Goal: Complete application form: Complete application form

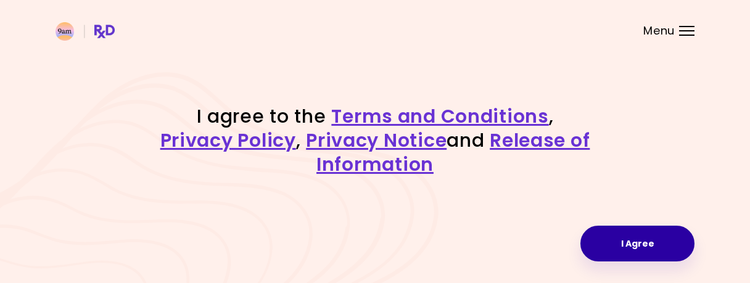
click at [621, 241] on button "I Agree" at bounding box center [638, 244] width 114 height 36
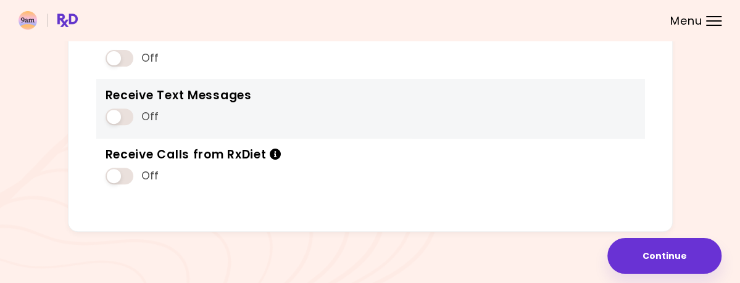
scroll to position [64, 0]
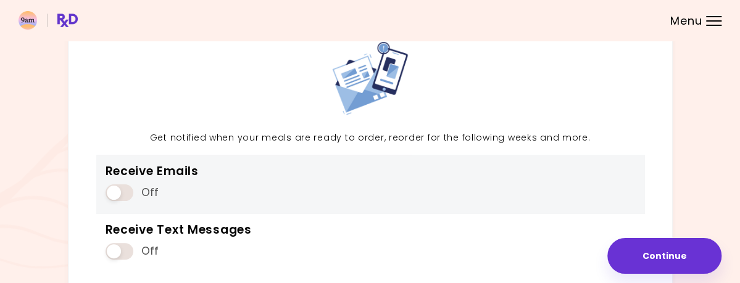
click at [118, 201] on span at bounding box center [120, 193] width 28 height 17
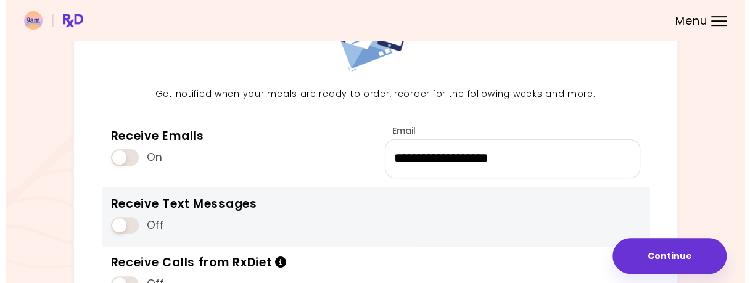
scroll to position [128, 0]
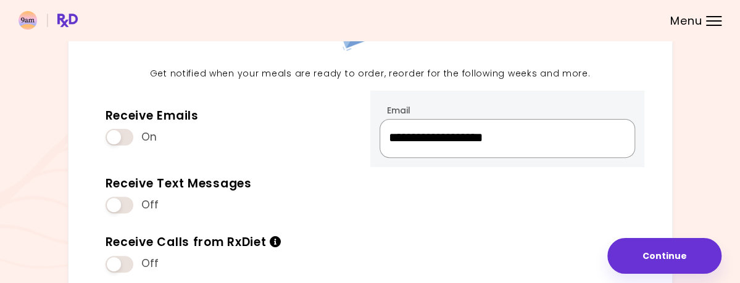
drag, startPoint x: 388, startPoint y: 159, endPoint x: 601, endPoint y: 167, distance: 213.1
click at [601, 158] on input "**********" at bounding box center [507, 138] width 255 height 39
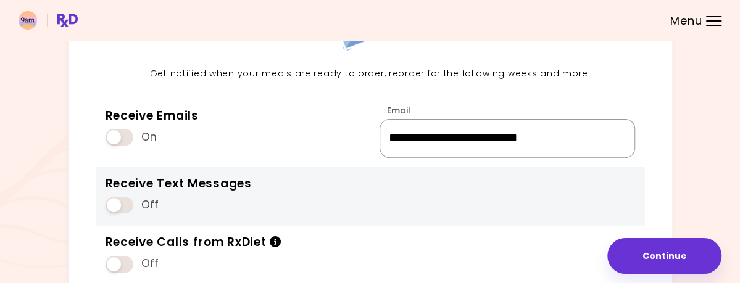
type input "**********"
click at [236, 217] on div "Off" at bounding box center [179, 204] width 146 height 23
click at [114, 214] on span at bounding box center [120, 205] width 28 height 17
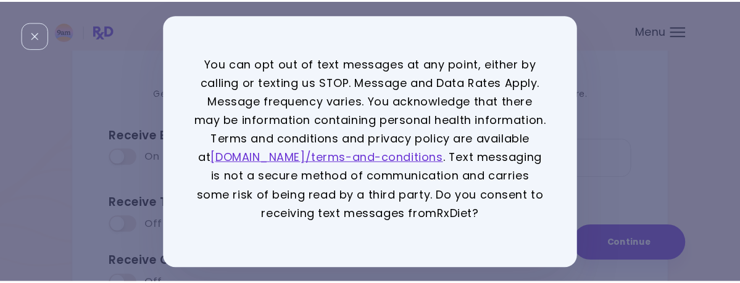
scroll to position [37, 0]
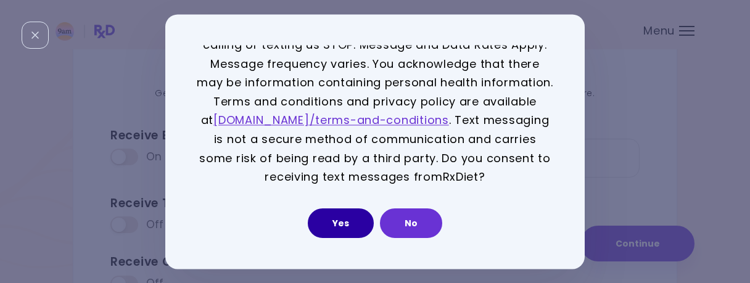
click at [335, 226] on button "Yes" at bounding box center [341, 224] width 66 height 30
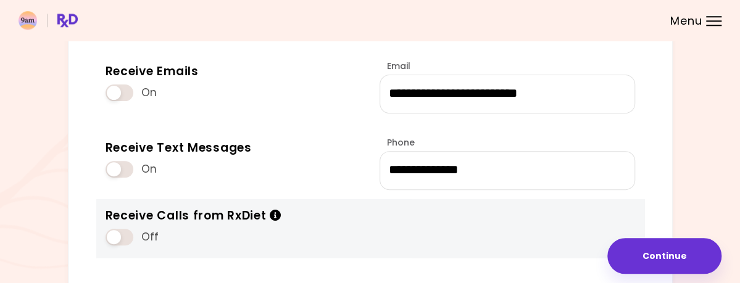
scroll to position [257, 0]
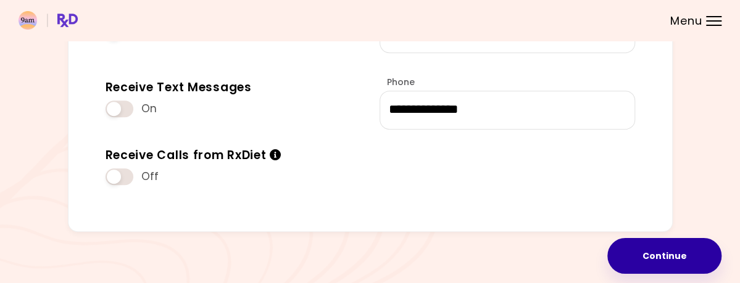
click at [642, 252] on button "Continue" at bounding box center [664, 256] width 114 height 36
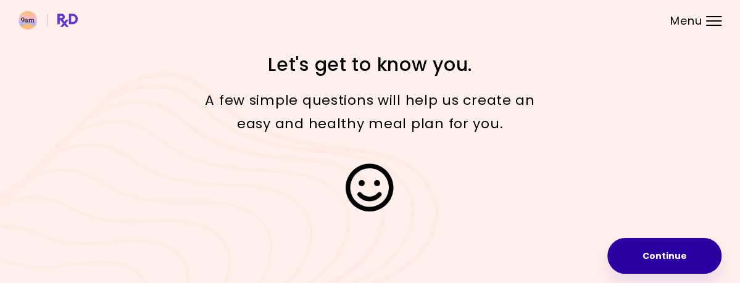
click at [631, 245] on button "Continue" at bounding box center [664, 256] width 114 height 36
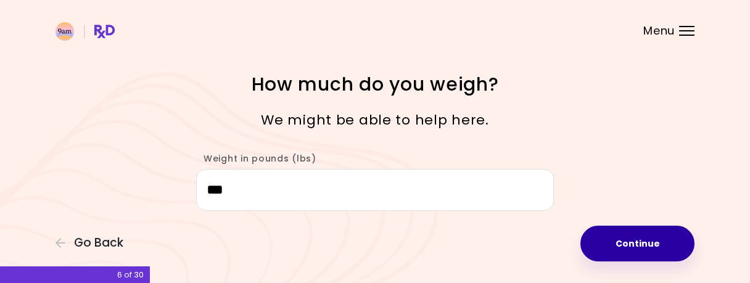
click at [643, 251] on button "Continue" at bounding box center [638, 244] width 114 height 36
select select "****"
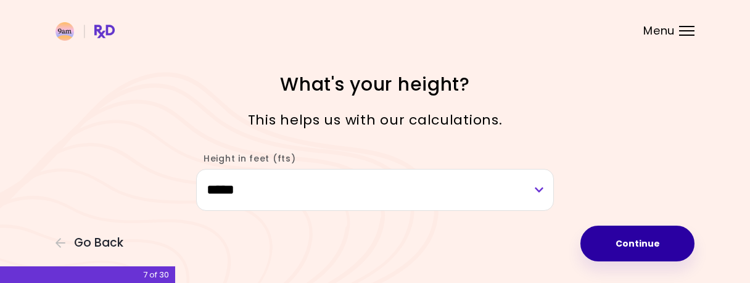
click at [645, 246] on button "Continue" at bounding box center [638, 244] width 114 height 36
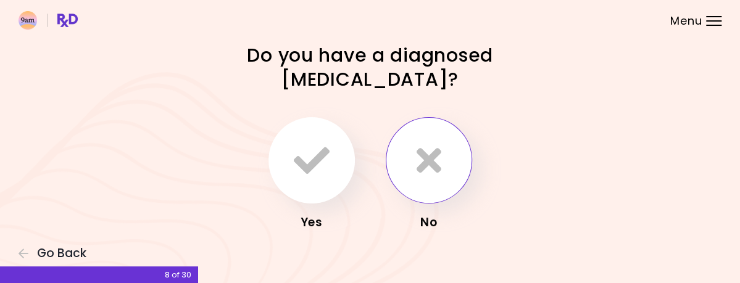
click at [431, 165] on icon "button" at bounding box center [429, 161] width 25 height 36
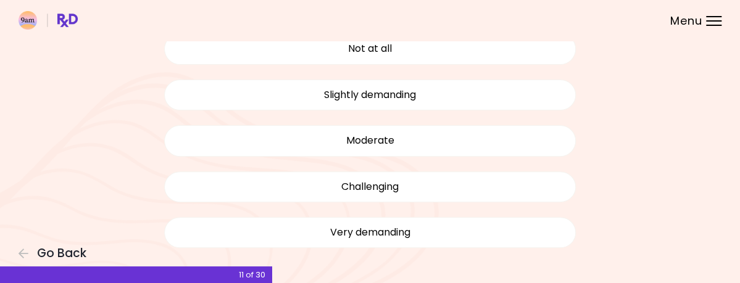
scroll to position [128, 0]
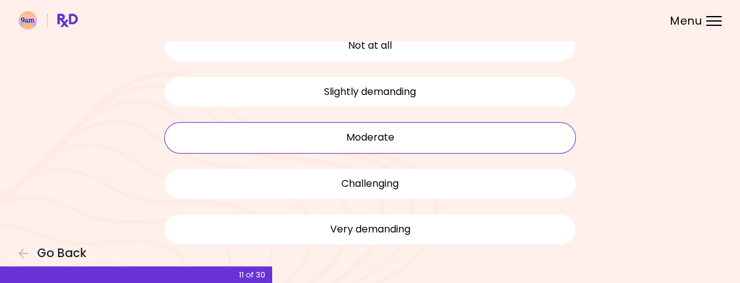
click at [431, 145] on button "Moderate" at bounding box center [370, 137] width 412 height 31
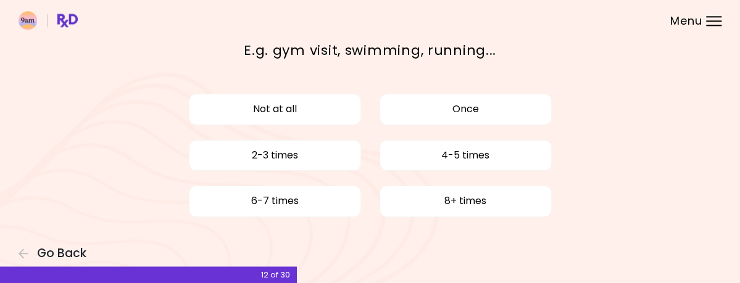
scroll to position [88, 0]
click at [484, 94] on button "Once" at bounding box center [466, 109] width 172 height 31
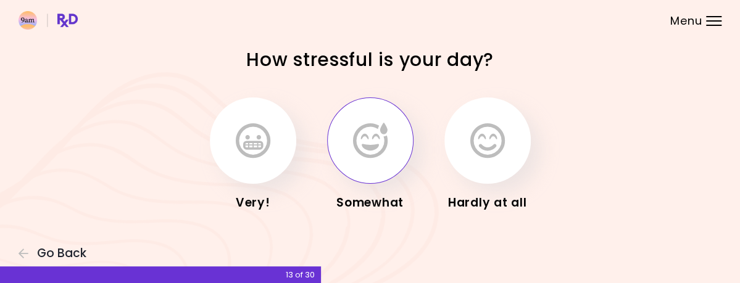
click at [377, 159] on icon "button" at bounding box center [370, 141] width 35 height 36
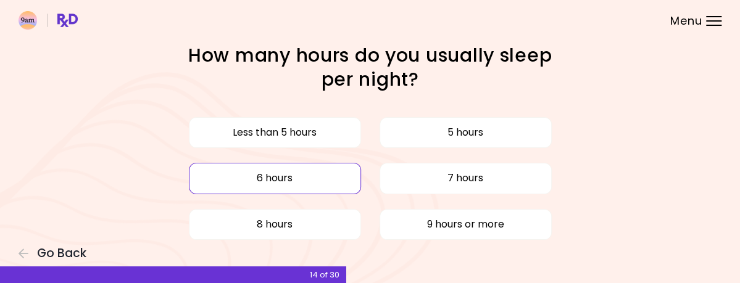
click at [289, 194] on button "6 hours" at bounding box center [275, 178] width 172 height 31
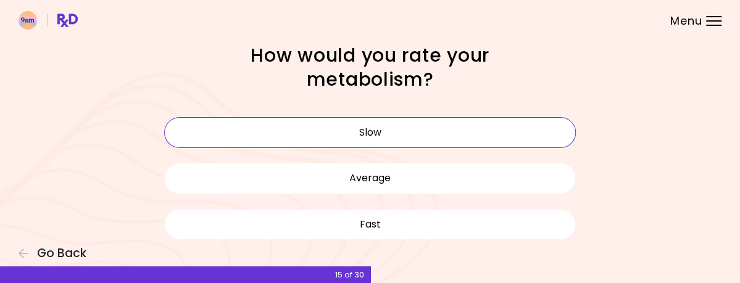
click at [397, 140] on button "Slow" at bounding box center [370, 132] width 412 height 31
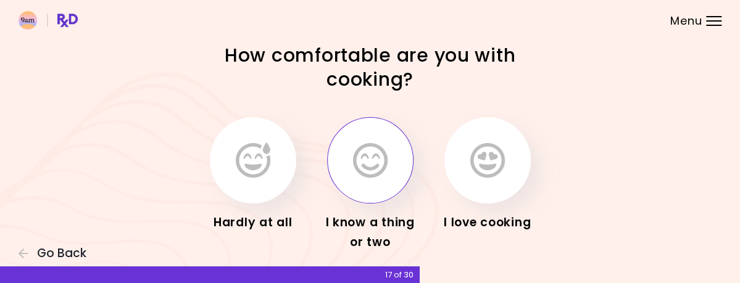
click at [383, 171] on icon "button" at bounding box center [370, 161] width 35 height 36
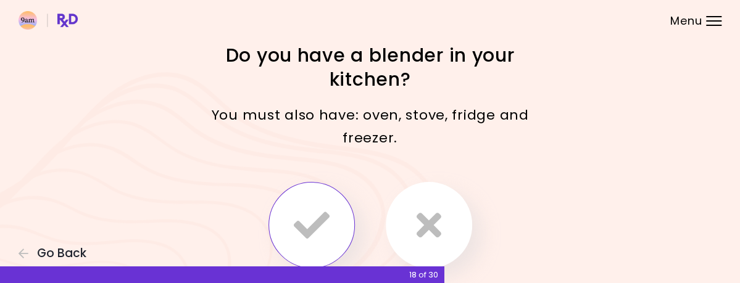
click at [309, 207] on icon "button" at bounding box center [312, 225] width 36 height 36
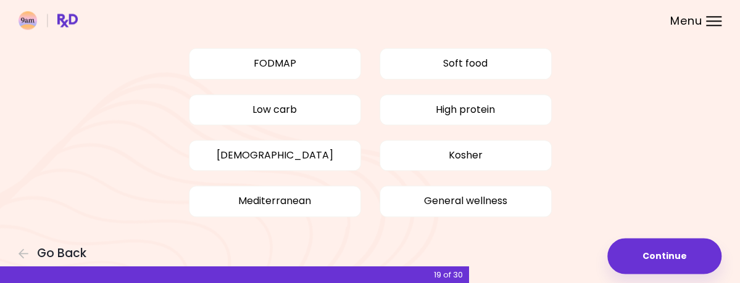
scroll to position [193, 0]
click at [308, 120] on button "Low carb" at bounding box center [275, 109] width 172 height 31
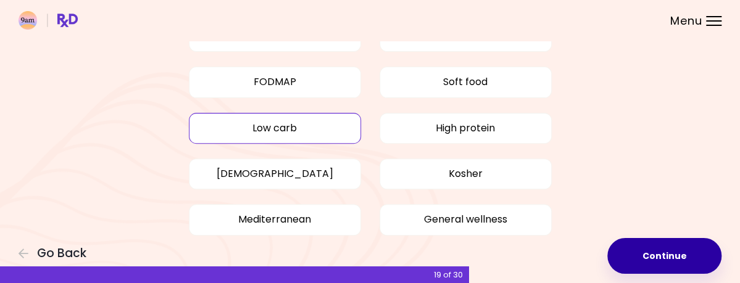
click at [628, 252] on button "Continue" at bounding box center [664, 256] width 114 height 36
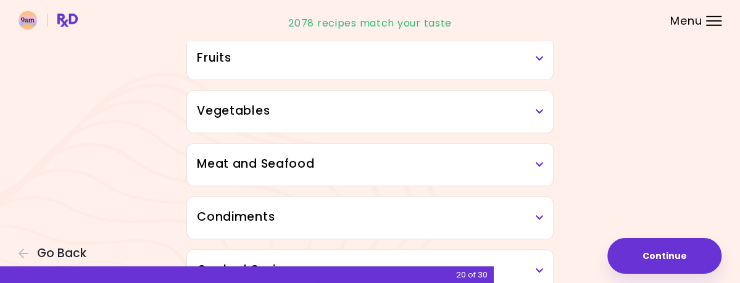
scroll to position [193, 0]
click at [553, 78] on div "Fruits" at bounding box center [370, 57] width 366 height 42
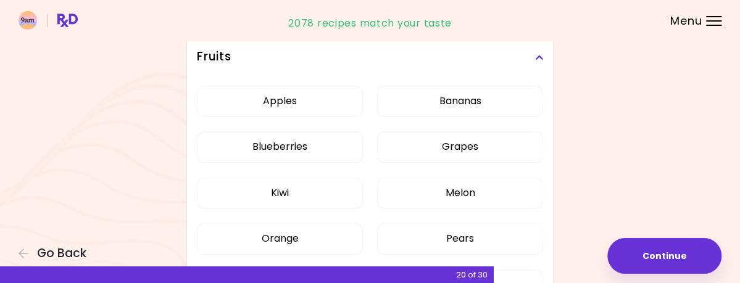
click at [553, 78] on div "Fruits" at bounding box center [370, 57] width 366 height 42
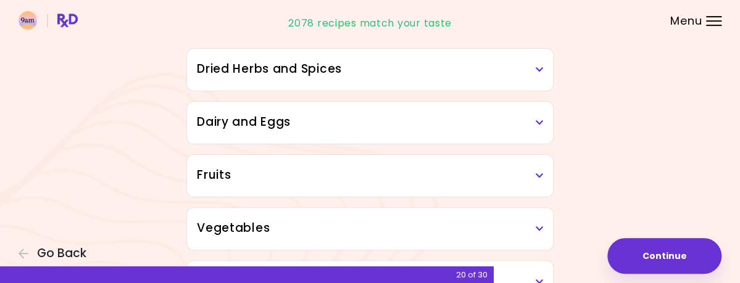
scroll to position [0, 0]
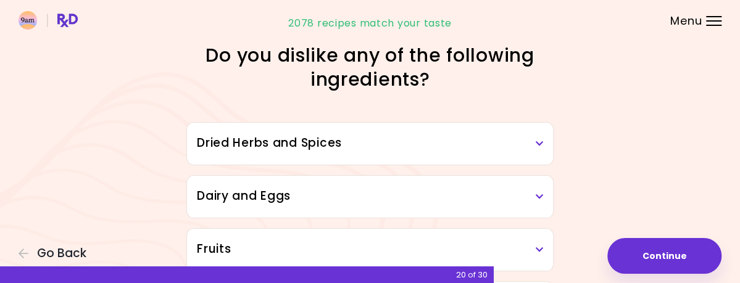
click at [543, 152] on h3 "Dried Herbs and Spices" at bounding box center [370, 144] width 346 height 18
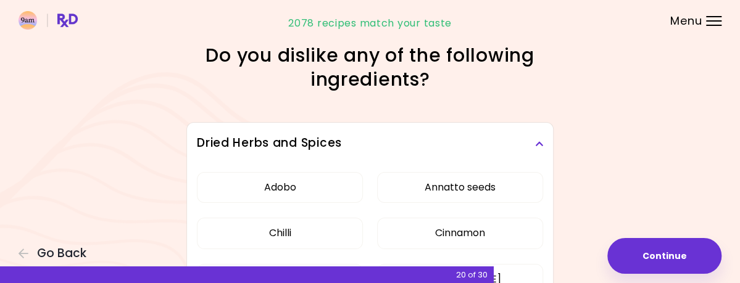
scroll to position [64, 0]
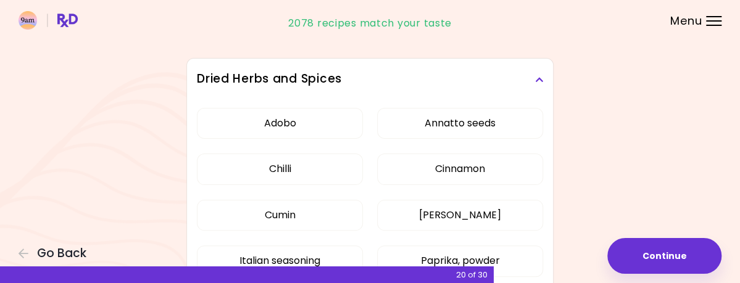
click at [543, 84] on icon at bounding box center [539, 79] width 8 height 9
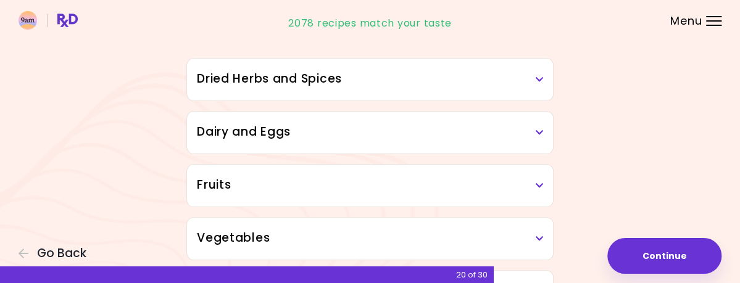
click at [543, 137] on icon at bounding box center [539, 132] width 8 height 9
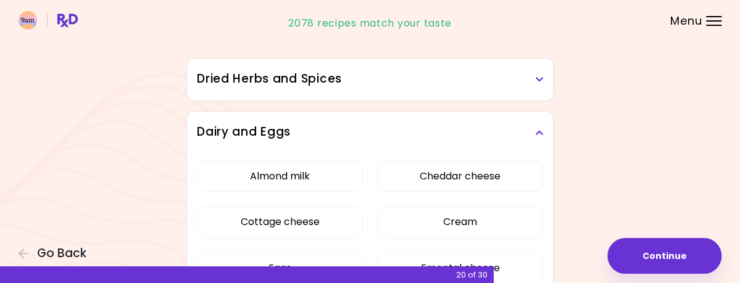
scroll to position [128, 0]
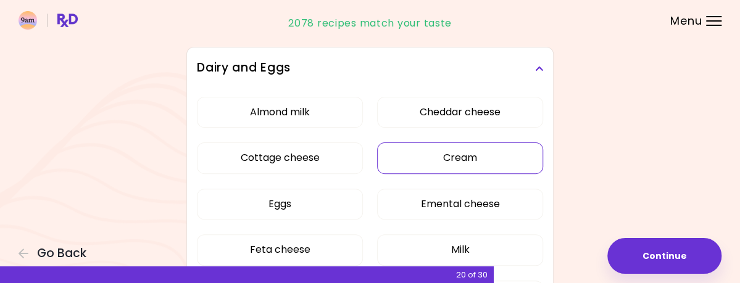
drag, startPoint x: 325, startPoint y: 179, endPoint x: 392, endPoint y: 173, distance: 67.6
click at [325, 173] on button "Cottage cheese" at bounding box center [280, 158] width 166 height 31
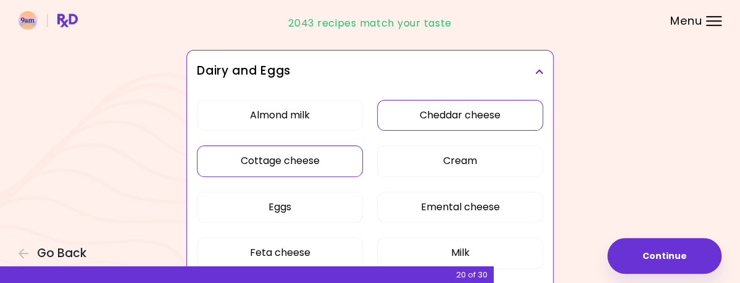
scroll to position [193, 0]
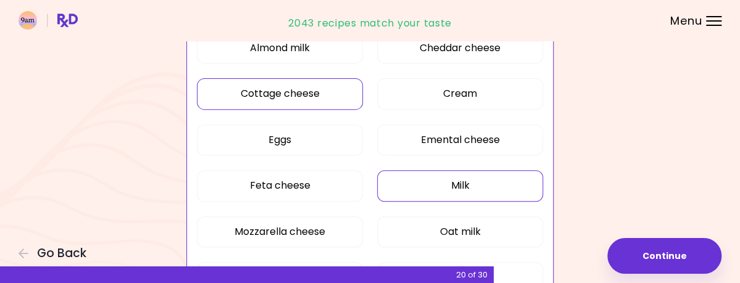
click at [502, 201] on button "Milk" at bounding box center [460, 185] width 166 height 31
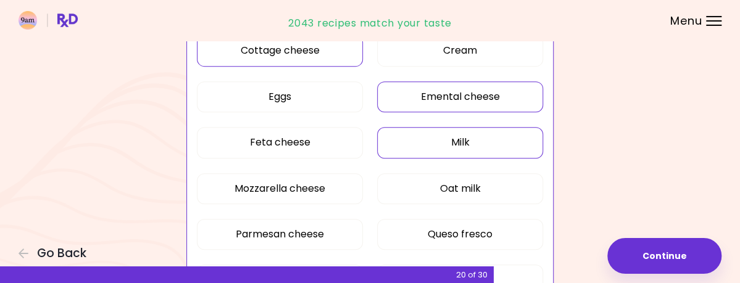
scroll to position [257, 0]
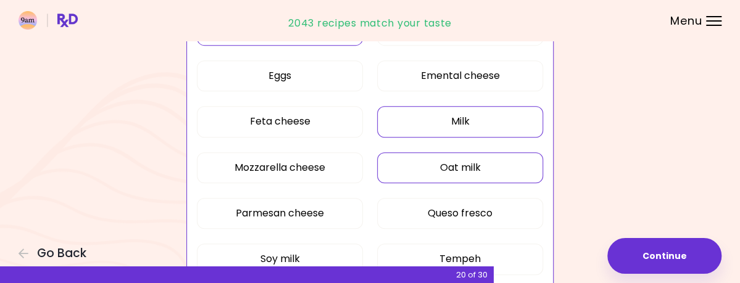
click at [523, 183] on button "Oat milk" at bounding box center [460, 167] width 166 height 31
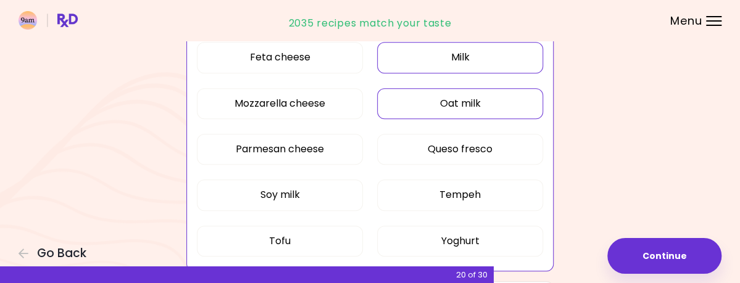
scroll to position [385, 0]
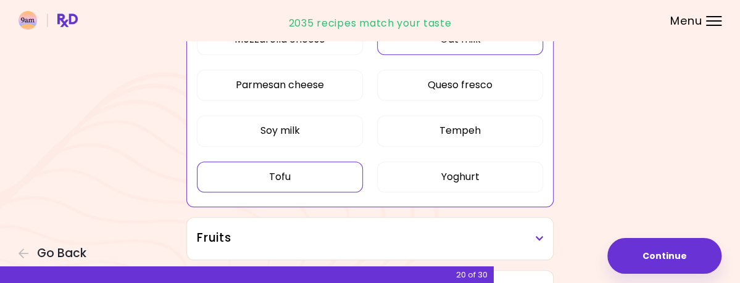
click at [307, 193] on button "Tofu" at bounding box center [280, 177] width 166 height 31
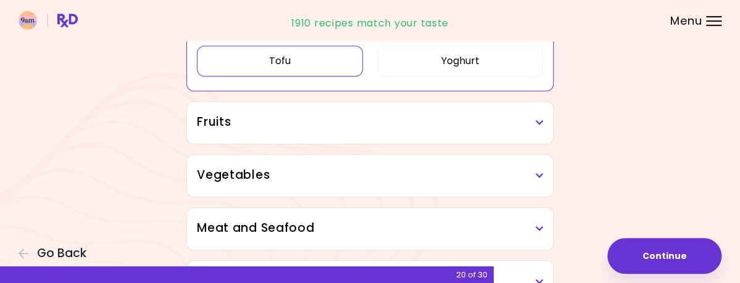
scroll to position [578, 0]
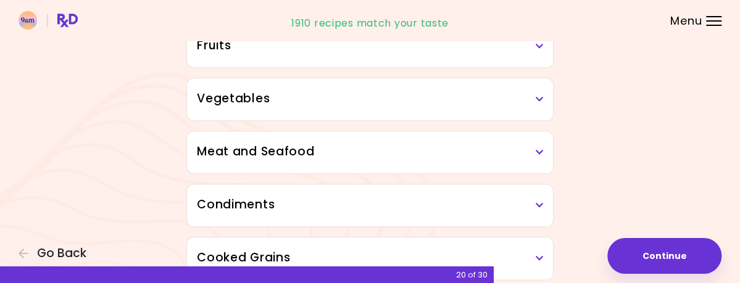
click at [543, 51] on icon at bounding box center [539, 46] width 8 height 9
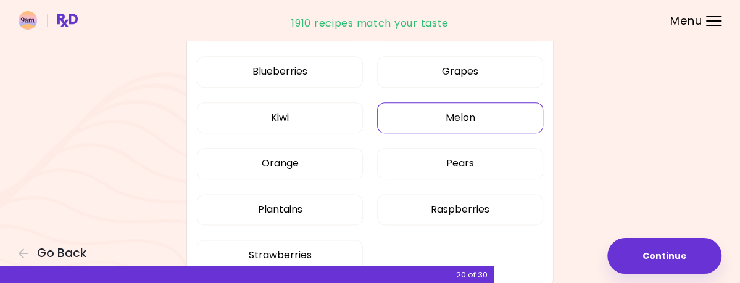
scroll to position [706, 0]
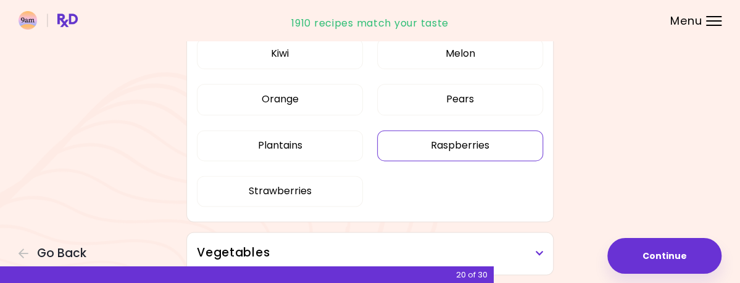
click at [517, 161] on button "Raspberries" at bounding box center [460, 145] width 166 height 31
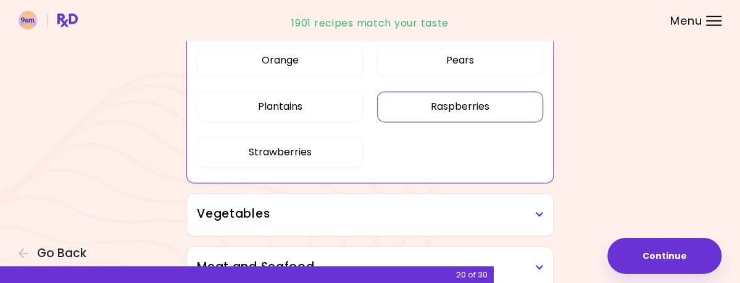
scroll to position [770, 0]
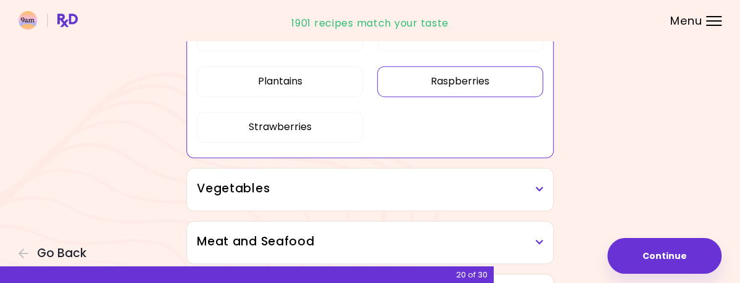
click at [543, 97] on button "Raspberries" at bounding box center [460, 81] width 166 height 31
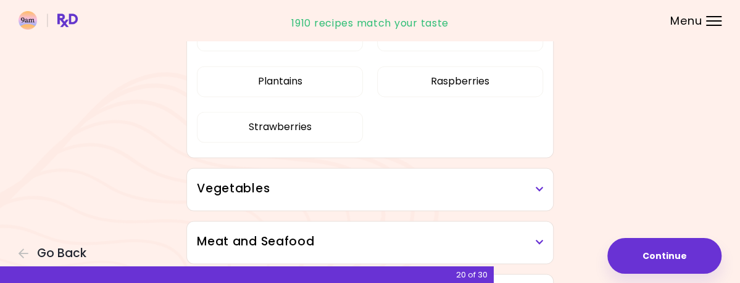
scroll to position [834, 0]
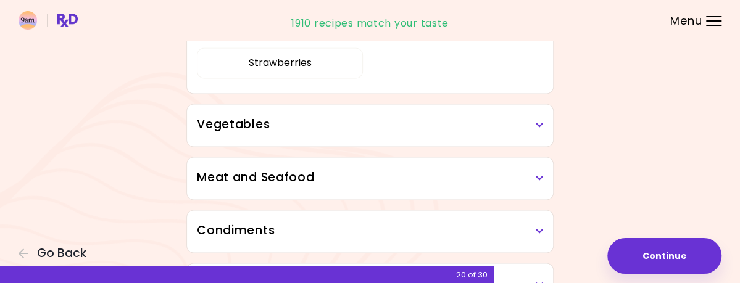
click at [543, 134] on h3 "Vegetables" at bounding box center [370, 125] width 346 height 18
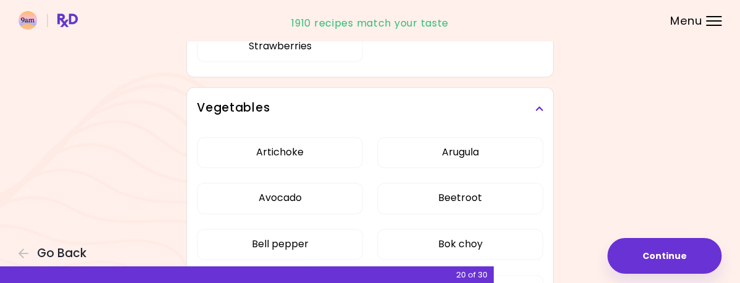
scroll to position [899, 0]
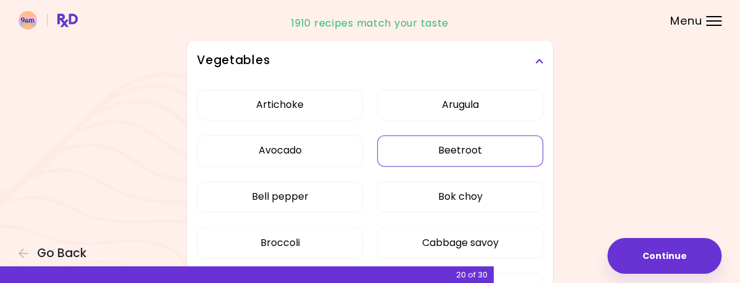
click at [531, 166] on button "Beetroot" at bounding box center [460, 150] width 166 height 31
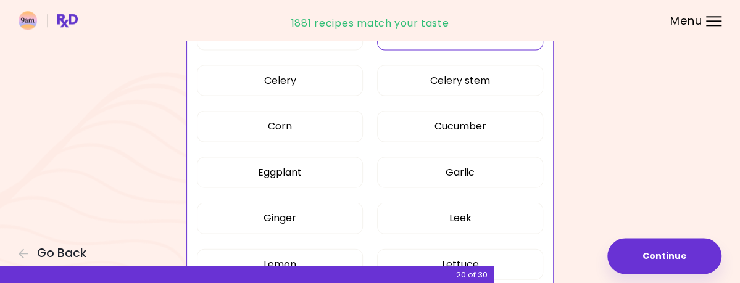
scroll to position [1155, 0]
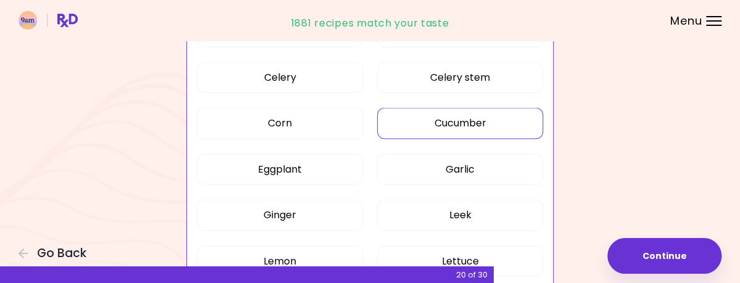
click at [512, 138] on button "Cucumber" at bounding box center [460, 123] width 166 height 31
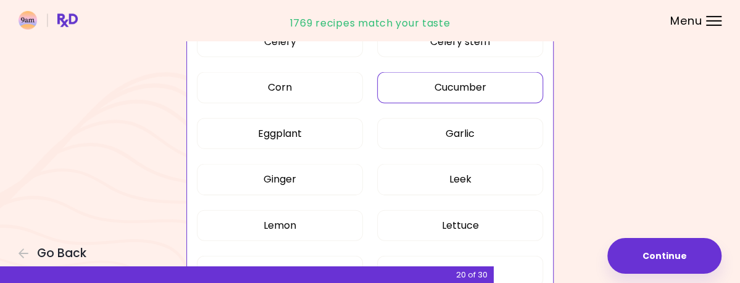
scroll to position [1219, 0]
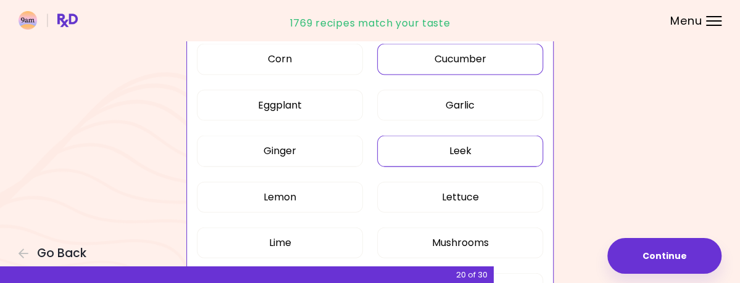
click at [543, 167] on button "Leek" at bounding box center [460, 151] width 166 height 31
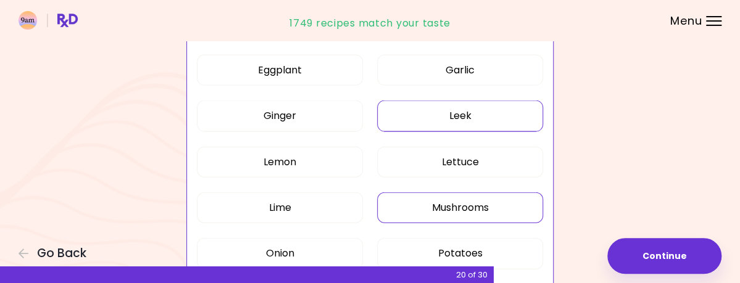
scroll to position [1284, 0]
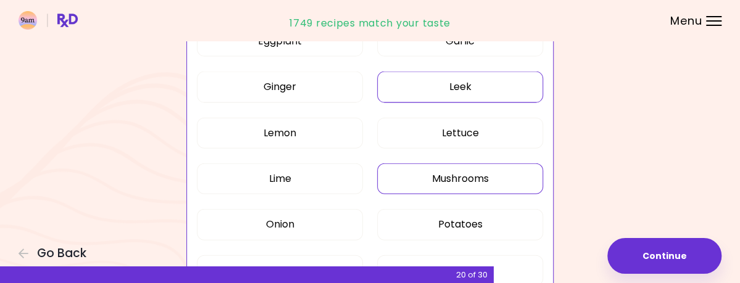
click at [541, 194] on button "Mushrooms" at bounding box center [460, 179] width 166 height 31
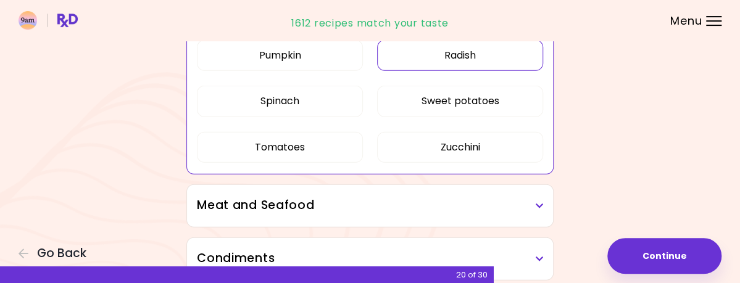
scroll to position [1540, 0]
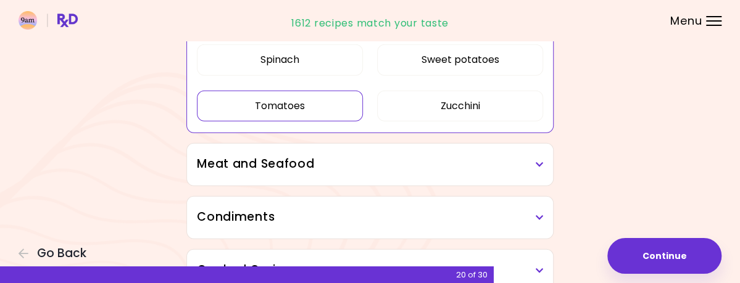
click at [289, 122] on button "Tomatoes" at bounding box center [280, 106] width 166 height 31
click at [543, 169] on icon at bounding box center [539, 164] width 8 height 9
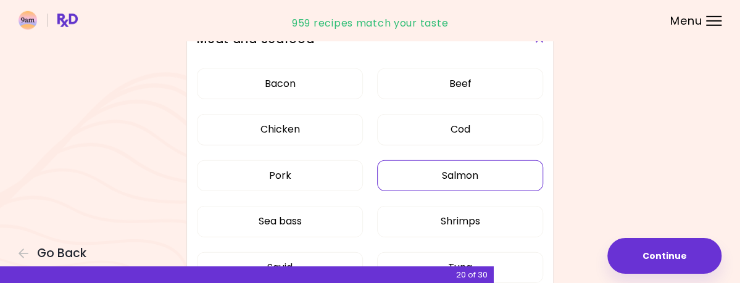
scroll to position [1669, 0]
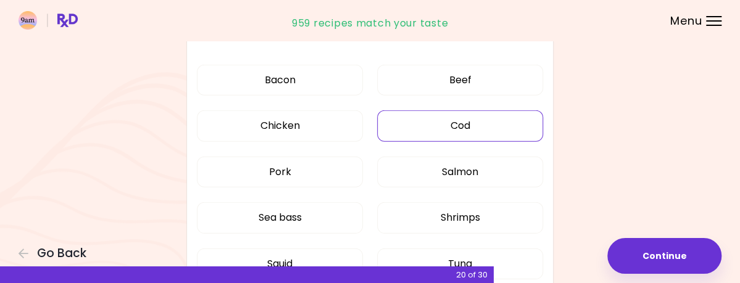
click at [518, 141] on button "Cod" at bounding box center [460, 125] width 166 height 31
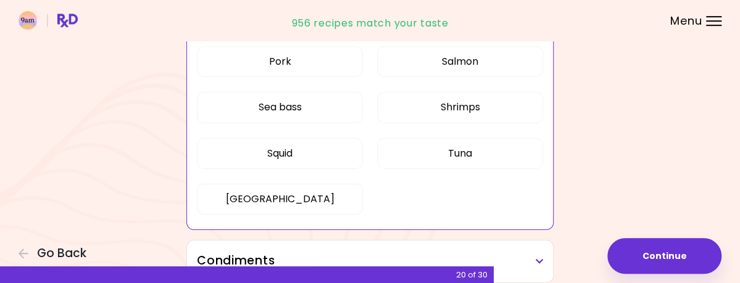
scroll to position [1797, 0]
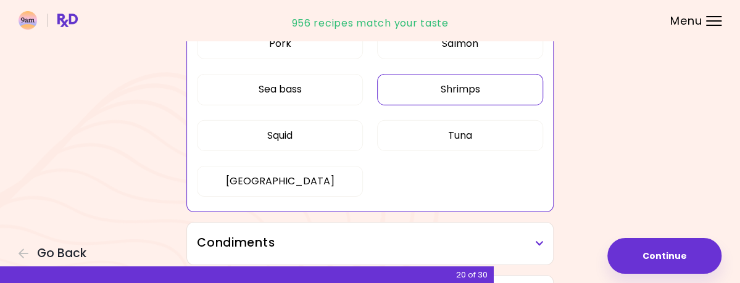
click at [486, 105] on button "Shrimps" at bounding box center [460, 89] width 166 height 31
click at [288, 104] on button "Sea bass" at bounding box center [280, 89] width 166 height 31
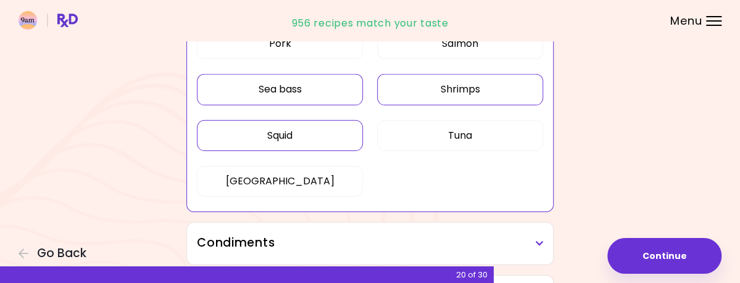
click at [297, 151] on button "Squid" at bounding box center [280, 135] width 166 height 31
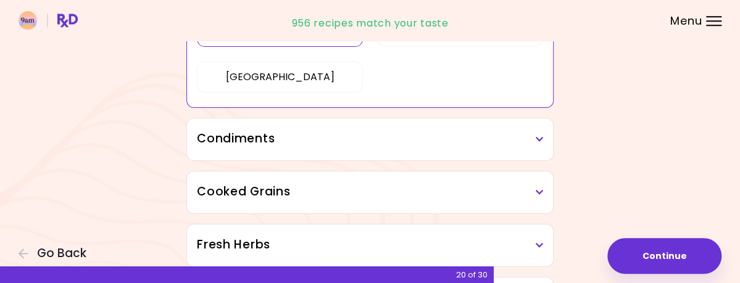
scroll to position [1926, 0]
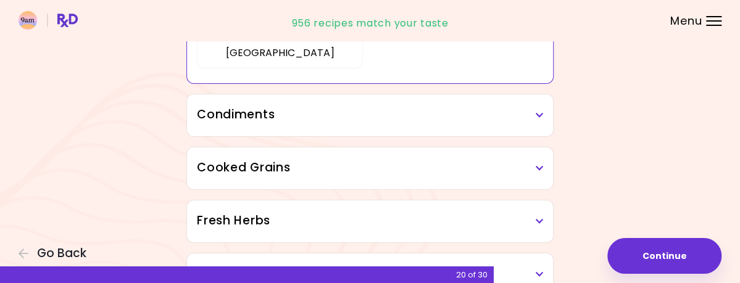
click at [543, 120] on icon at bounding box center [539, 115] width 8 height 9
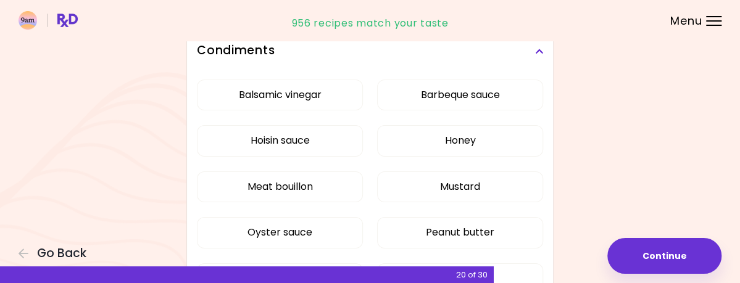
scroll to position [2054, 0]
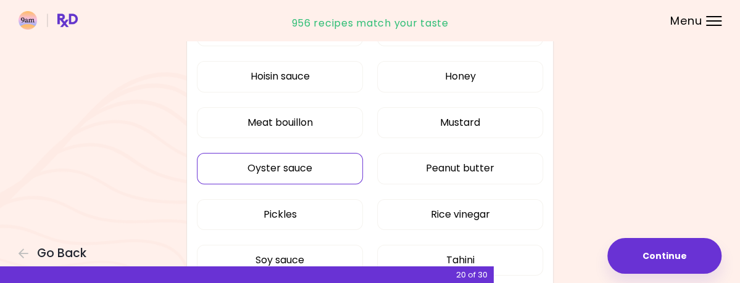
click at [332, 184] on button "Oyster sauce" at bounding box center [280, 168] width 166 height 31
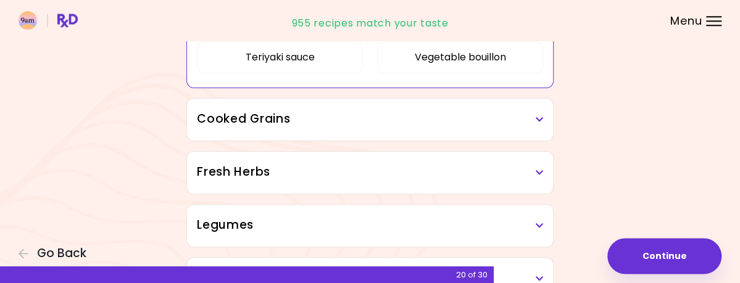
scroll to position [2311, 0]
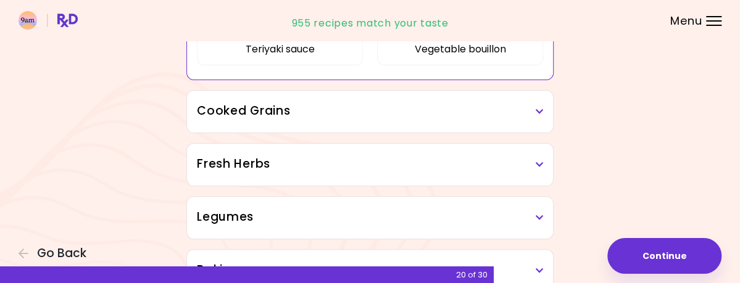
click at [543, 116] on icon at bounding box center [539, 111] width 8 height 9
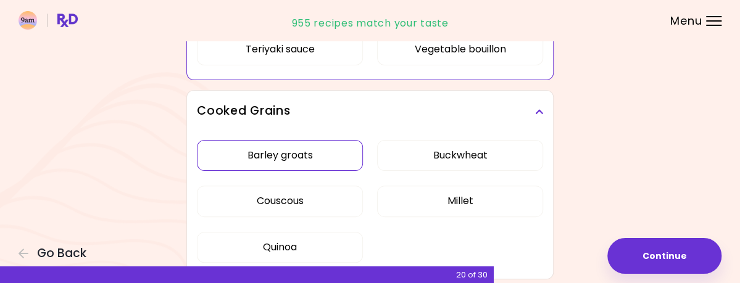
click at [301, 171] on button "Barley groats" at bounding box center [280, 155] width 166 height 31
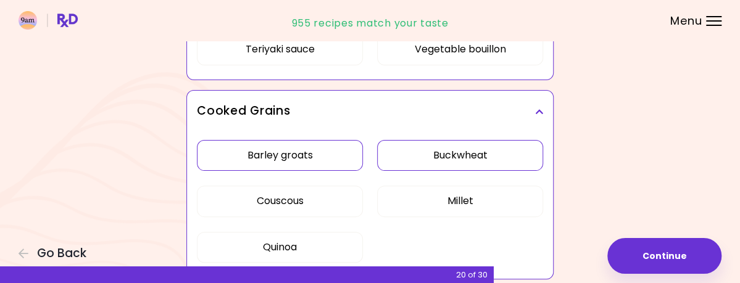
click at [466, 171] on button "Buckwheat" at bounding box center [460, 155] width 166 height 31
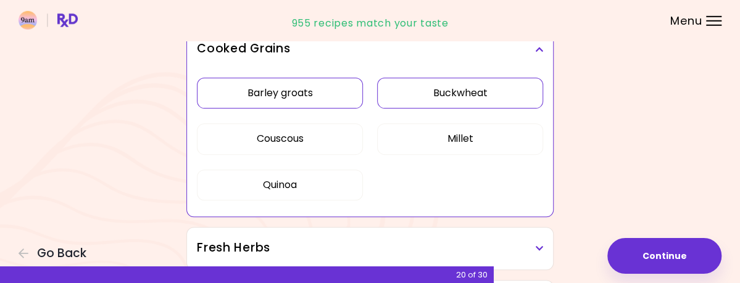
scroll to position [2375, 0]
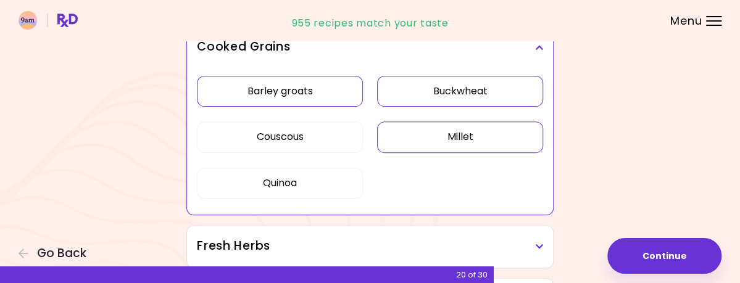
click at [484, 152] on button "Millet" at bounding box center [460, 137] width 166 height 31
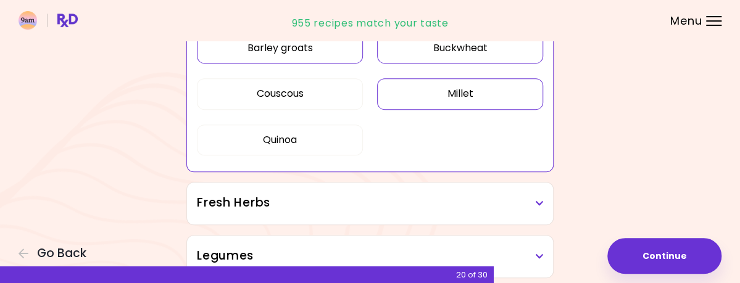
scroll to position [2439, 0]
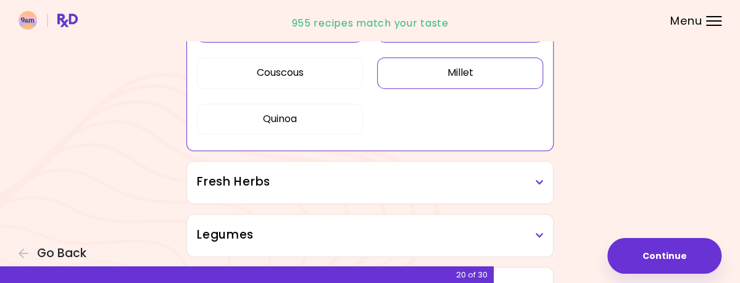
click at [543, 191] on h3 "Fresh Herbs" at bounding box center [370, 182] width 346 height 18
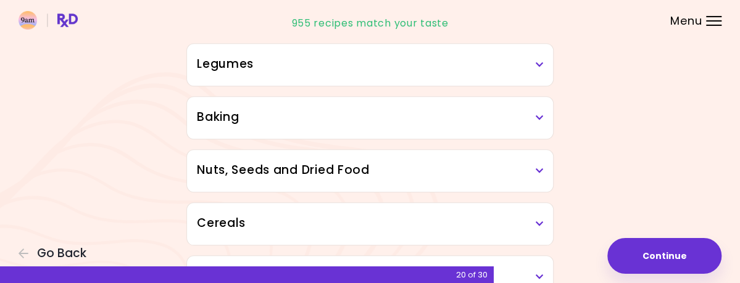
scroll to position [2760, 0]
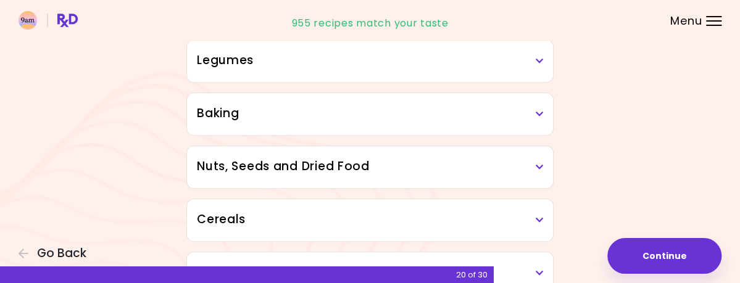
click at [543, 70] on h3 "Legumes" at bounding box center [370, 61] width 346 height 18
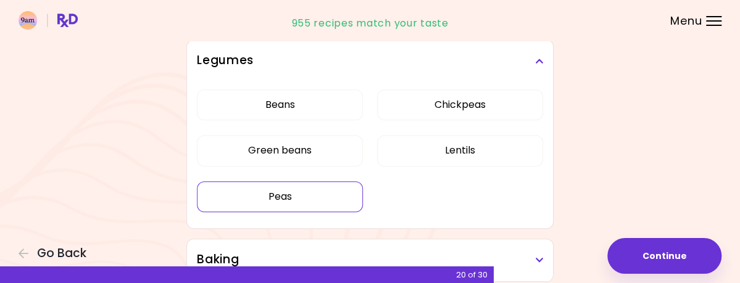
click at [320, 212] on button "Peas" at bounding box center [280, 196] width 166 height 31
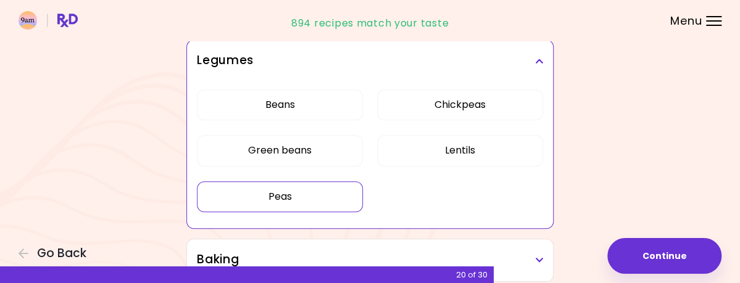
click at [341, 212] on button "Peas" at bounding box center [280, 196] width 166 height 31
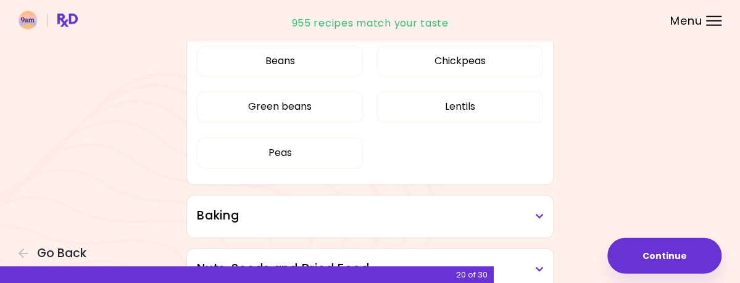
scroll to position [2888, 0]
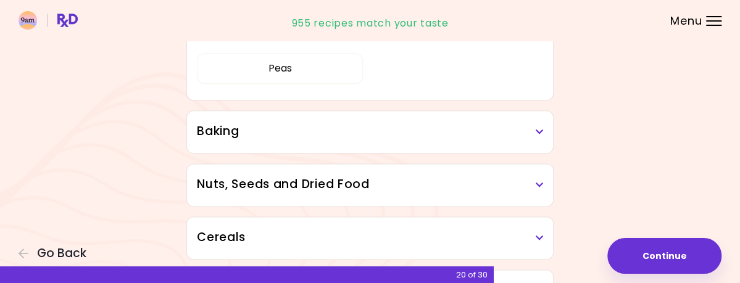
click at [543, 136] on icon at bounding box center [539, 132] width 8 height 9
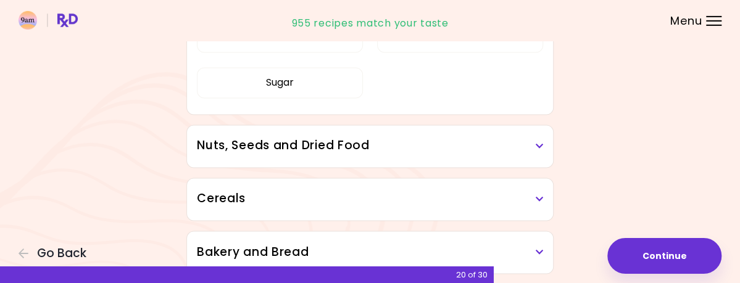
scroll to position [3081, 0]
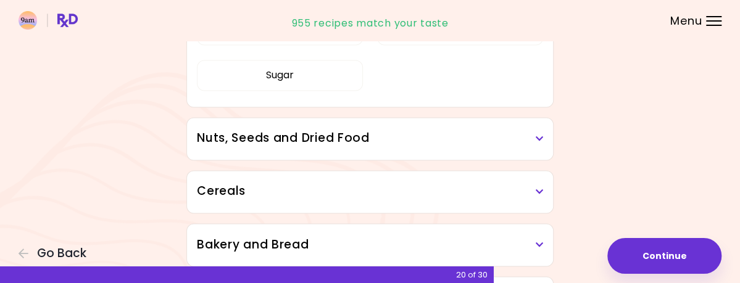
click at [543, 147] on h3 "Nuts, Seeds and Dried Food" at bounding box center [370, 139] width 346 height 18
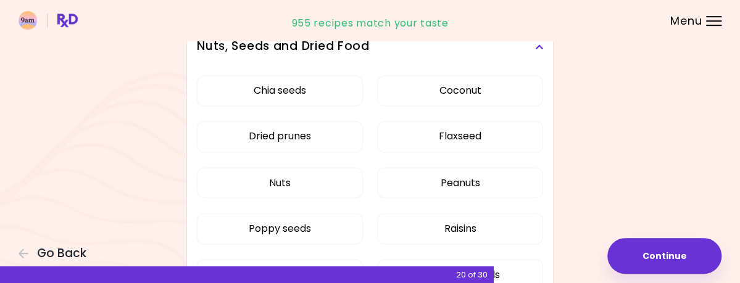
scroll to position [3209, 0]
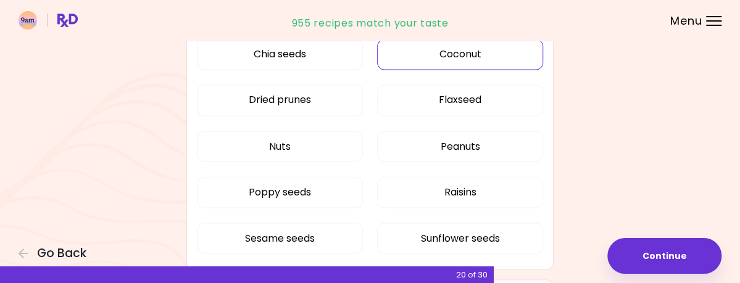
click at [508, 70] on button "Coconut" at bounding box center [460, 54] width 166 height 31
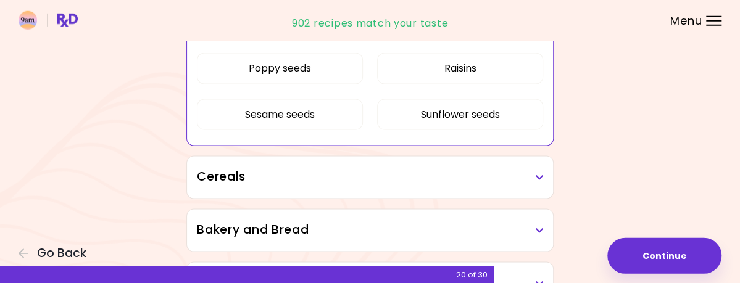
scroll to position [3338, 0]
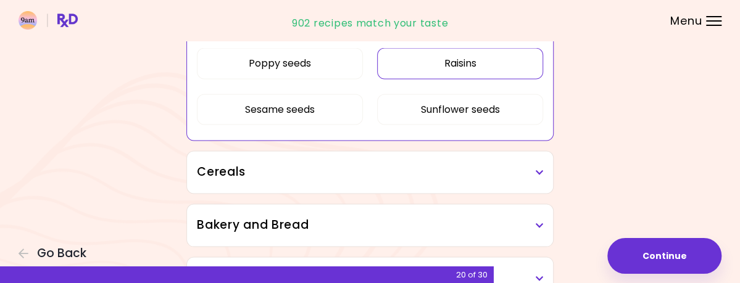
click at [509, 79] on button "Raisins" at bounding box center [460, 63] width 166 height 31
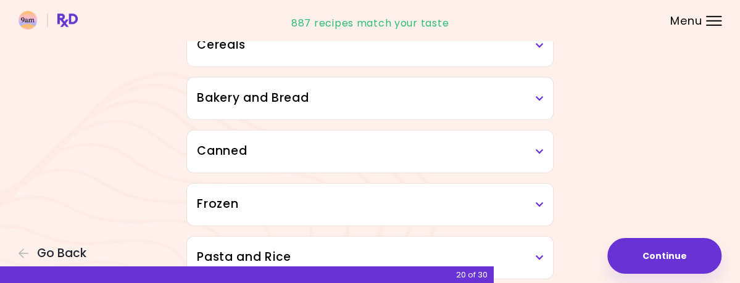
scroll to position [3466, 0]
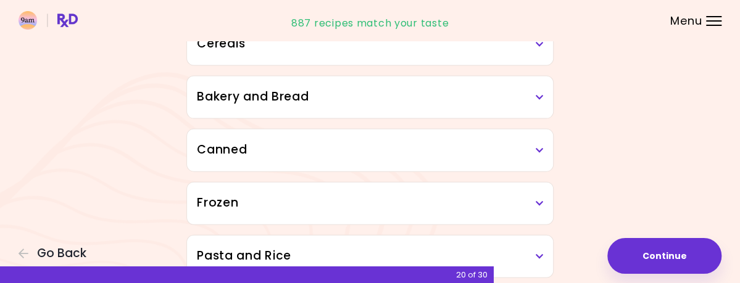
click at [543, 53] on h3 "Cereals" at bounding box center [370, 44] width 346 height 18
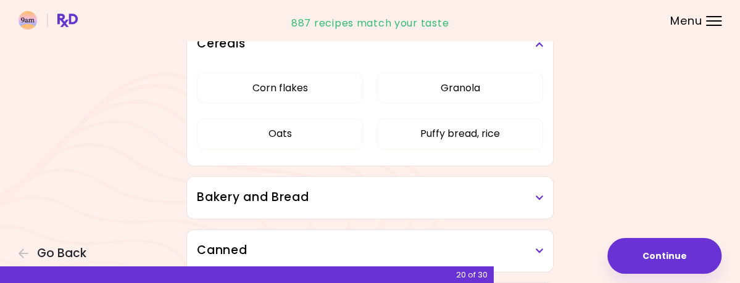
click at [543, 53] on h3 "Cereals" at bounding box center [370, 44] width 346 height 18
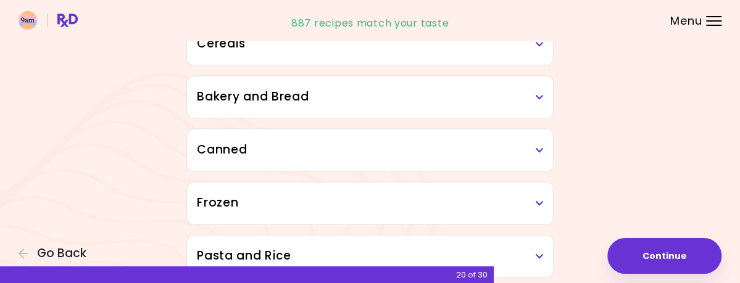
click at [543, 102] on icon at bounding box center [539, 97] width 8 height 9
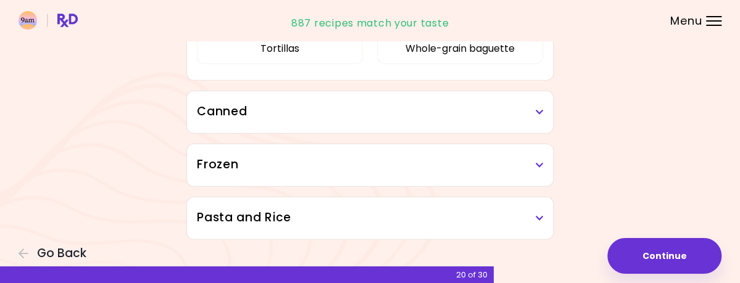
scroll to position [3693, 0]
click at [543, 103] on h3 "Canned" at bounding box center [370, 112] width 346 height 18
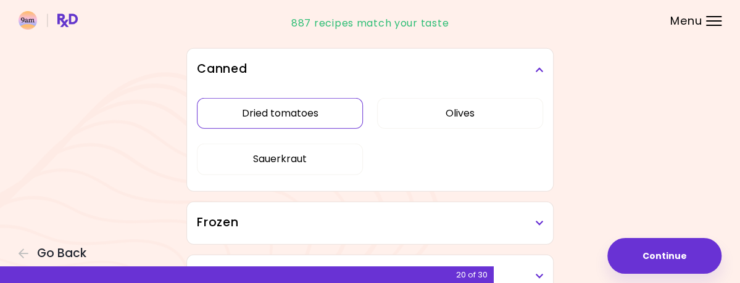
click at [325, 129] on button "Dried tomatoes" at bounding box center [280, 113] width 166 height 31
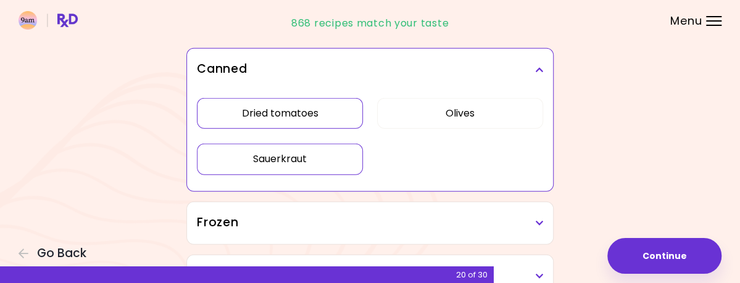
click at [315, 172] on button "Sauerkraut" at bounding box center [280, 159] width 166 height 31
click at [492, 128] on button "Olives" at bounding box center [460, 113] width 166 height 31
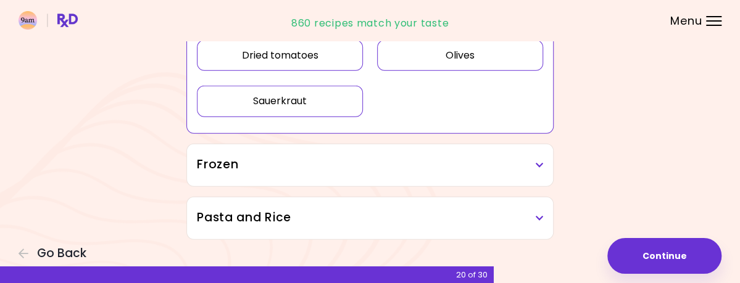
scroll to position [3794, 0]
click at [543, 156] on h3 "Frozen" at bounding box center [370, 165] width 346 height 18
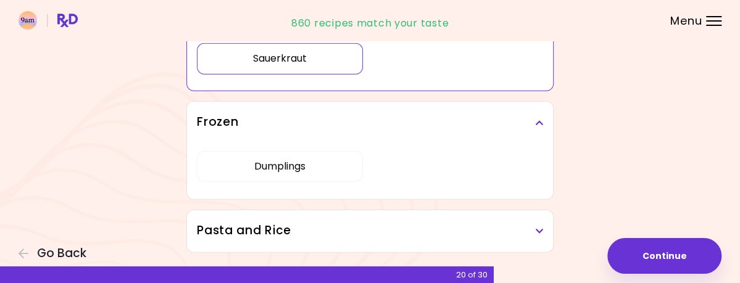
click at [543, 131] on h3 "Frozen" at bounding box center [370, 123] width 346 height 18
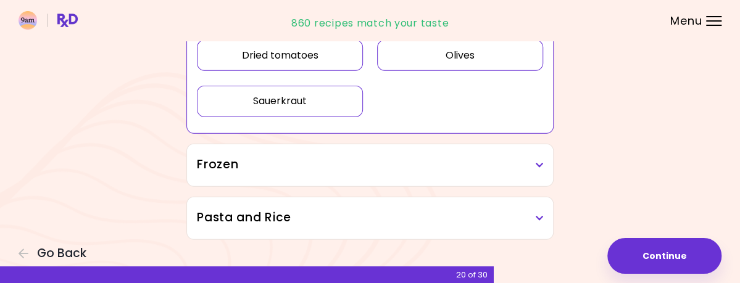
click at [543, 214] on icon at bounding box center [539, 218] width 8 height 9
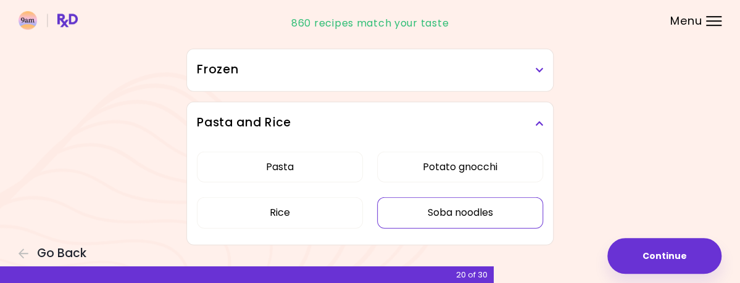
scroll to position [3894, 0]
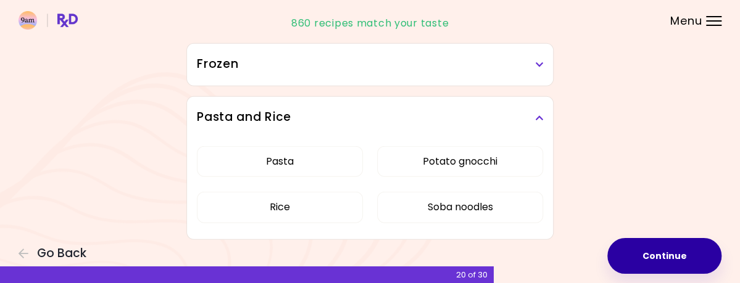
click at [651, 246] on button "Continue" at bounding box center [664, 256] width 114 height 36
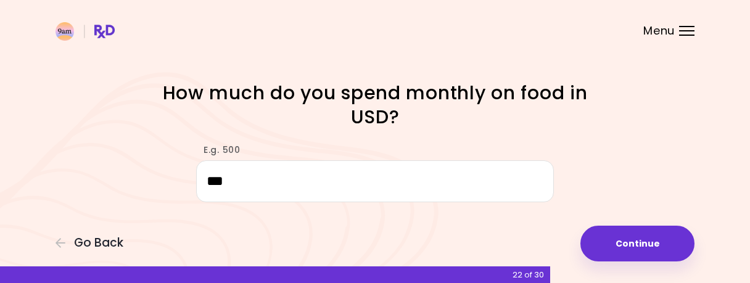
type input "***"
click at [646, 102] on div "How much do you spend monthly on food in USD?" at bounding box center [375, 106] width 592 height 51
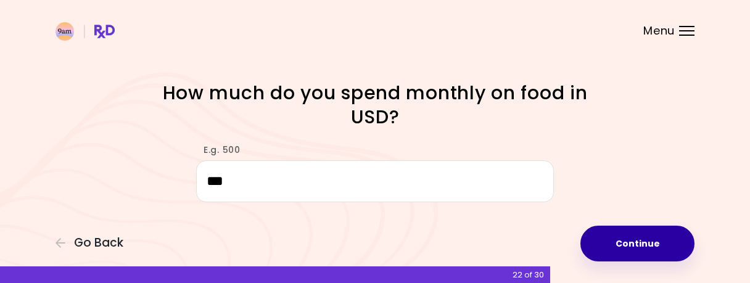
click at [652, 252] on button "Continue" at bounding box center [638, 244] width 114 height 36
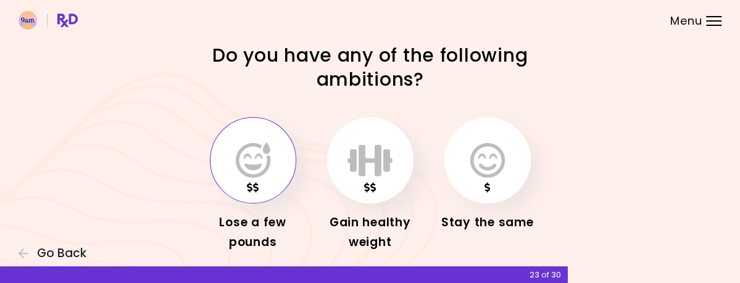
click at [252, 175] on icon "button" at bounding box center [253, 161] width 35 height 36
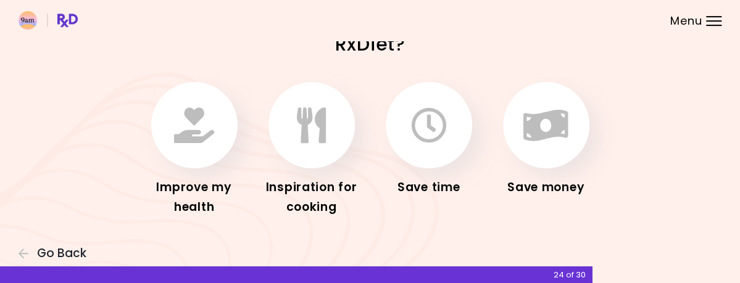
scroll to position [84, 0]
click at [193, 107] on icon "button" at bounding box center [194, 125] width 40 height 36
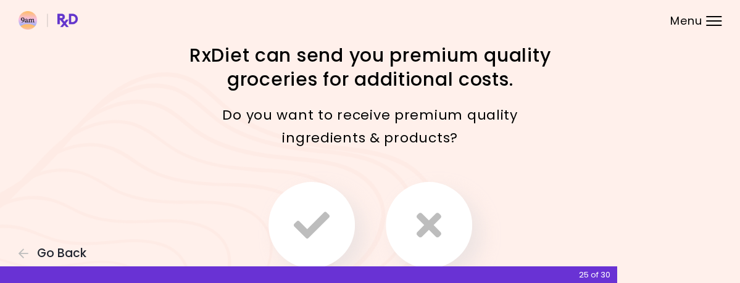
scroll to position [64, 0]
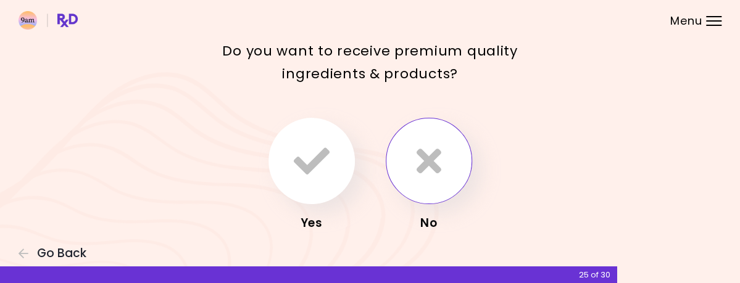
click at [422, 204] on button "button" at bounding box center [429, 161] width 86 height 86
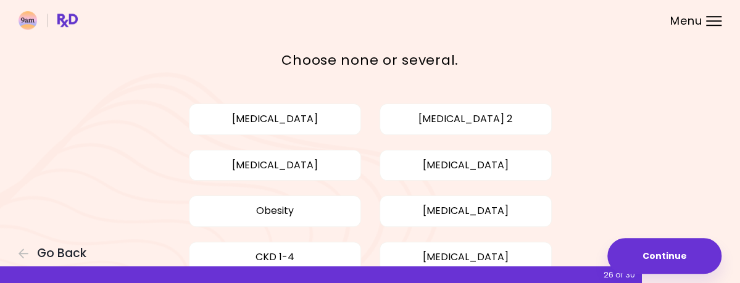
scroll to position [32, 0]
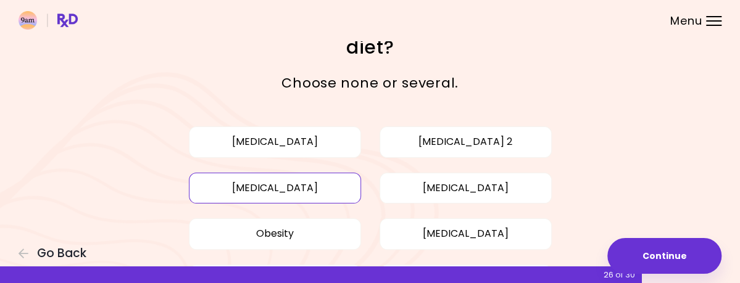
click at [309, 190] on button "[MEDICAL_DATA]" at bounding box center [275, 188] width 172 height 31
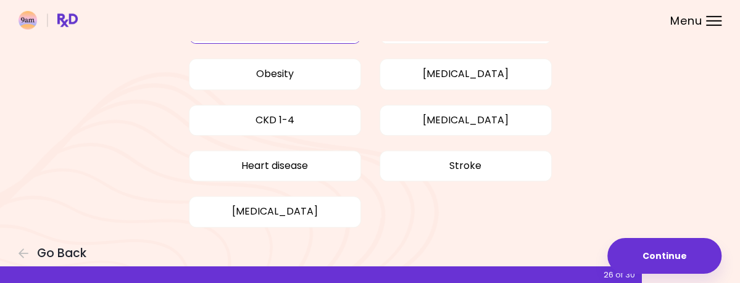
scroll to position [193, 0]
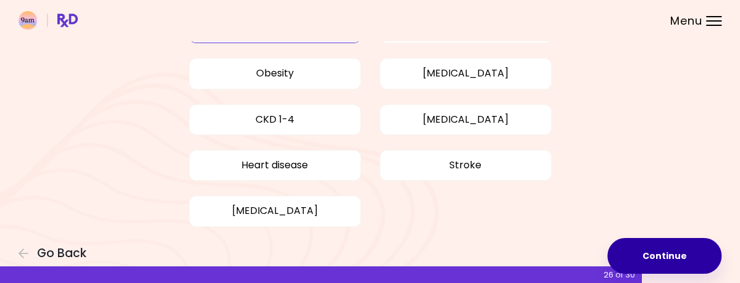
click at [625, 247] on button "Continue" at bounding box center [664, 256] width 114 height 36
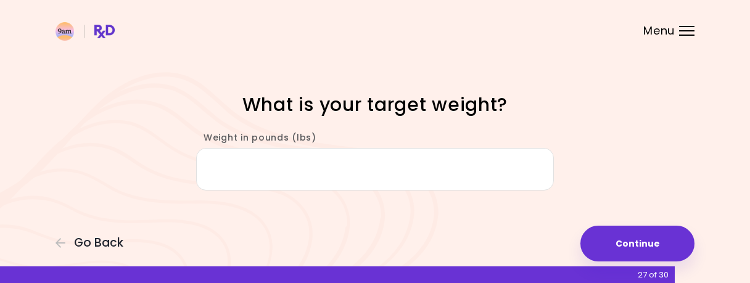
click at [487, 172] on input "Weight in pounds (lbs)" at bounding box center [375, 169] width 358 height 43
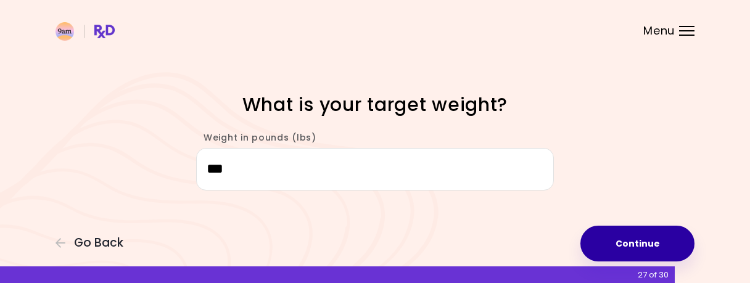
type input "***"
click at [635, 241] on button "Continue" at bounding box center [638, 244] width 114 height 36
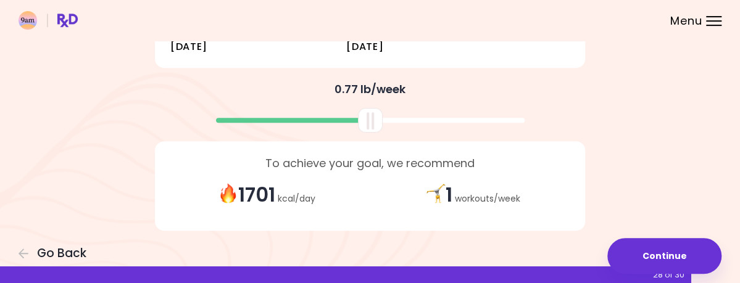
scroll to position [355, 0]
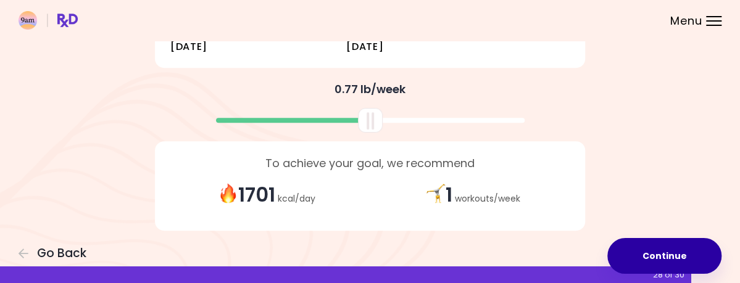
click at [619, 250] on button "Continue" at bounding box center [664, 256] width 114 height 36
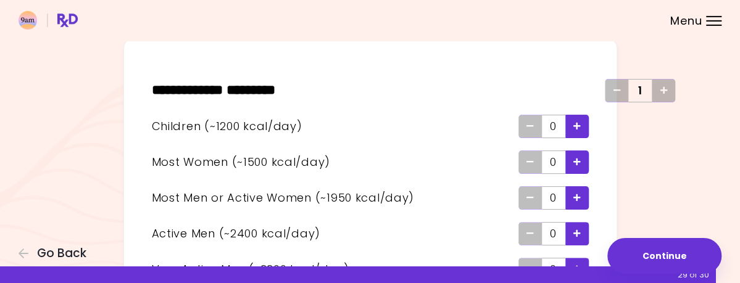
scroll to position [108, 0]
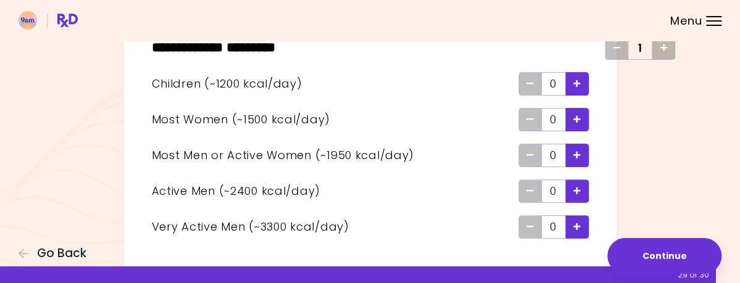
click at [581, 154] on icon "Add - Man or Active Woman" at bounding box center [576, 155] width 7 height 8
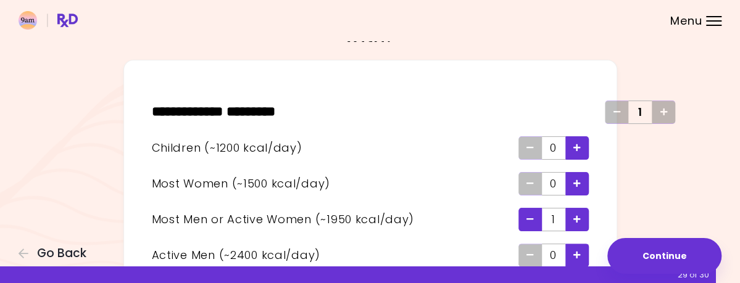
click at [581, 150] on icon "Add - Child" at bounding box center [576, 148] width 7 height 8
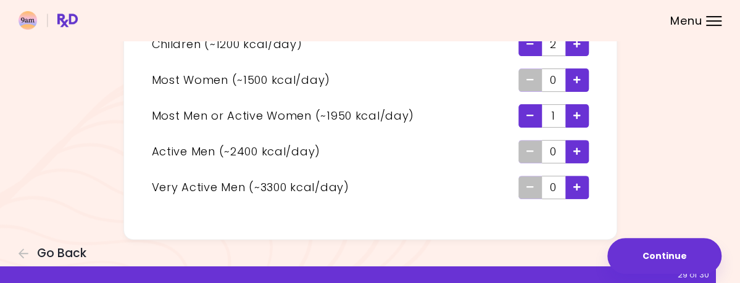
scroll to position [172, 0]
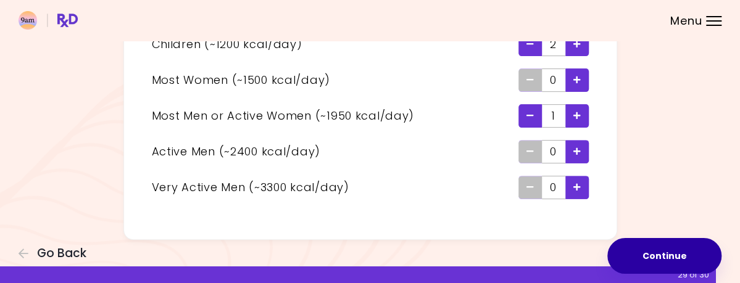
click at [624, 249] on button "Continue" at bounding box center [664, 256] width 114 height 36
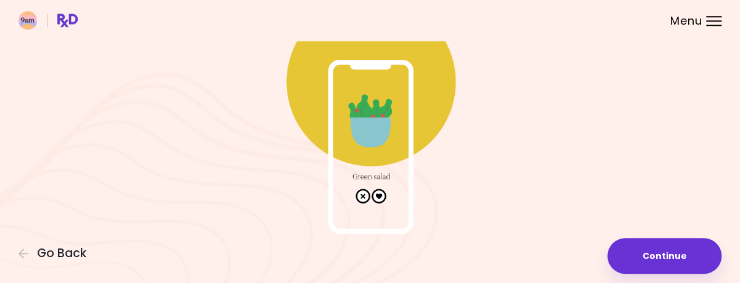
scroll to position [128, 0]
click at [377, 187] on img at bounding box center [370, 110] width 247 height 247
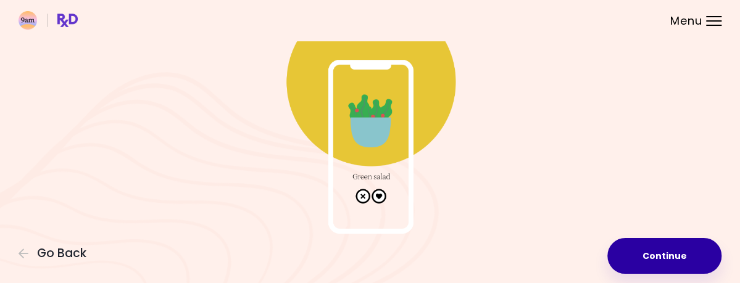
click at [625, 245] on button "Continue" at bounding box center [664, 256] width 114 height 36
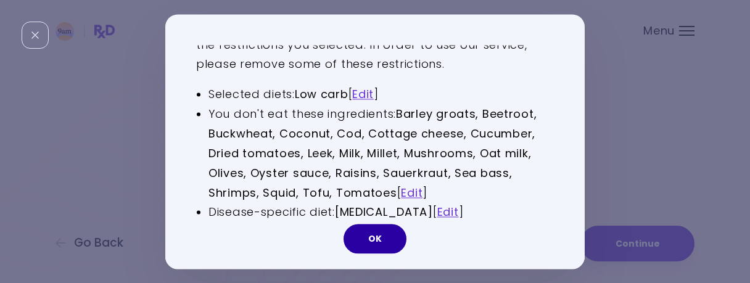
click at [380, 239] on button "OK" at bounding box center [375, 239] width 63 height 30
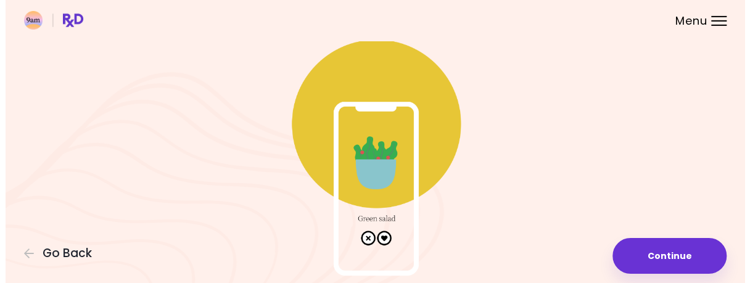
scroll to position [144, 0]
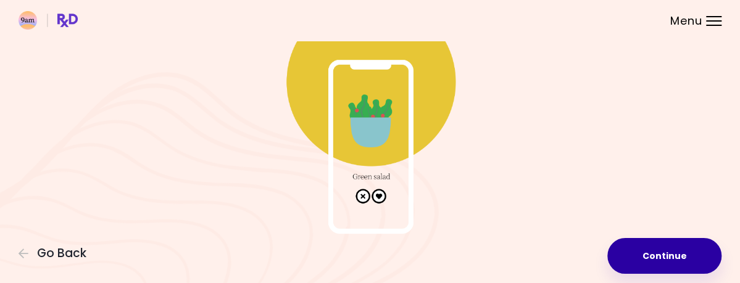
click at [626, 238] on button "Continue" at bounding box center [664, 256] width 114 height 36
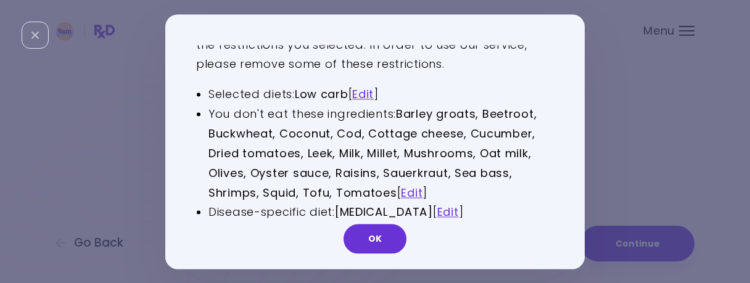
scroll to position [52, 0]
